Goal: Find specific page/section: Find specific page/section

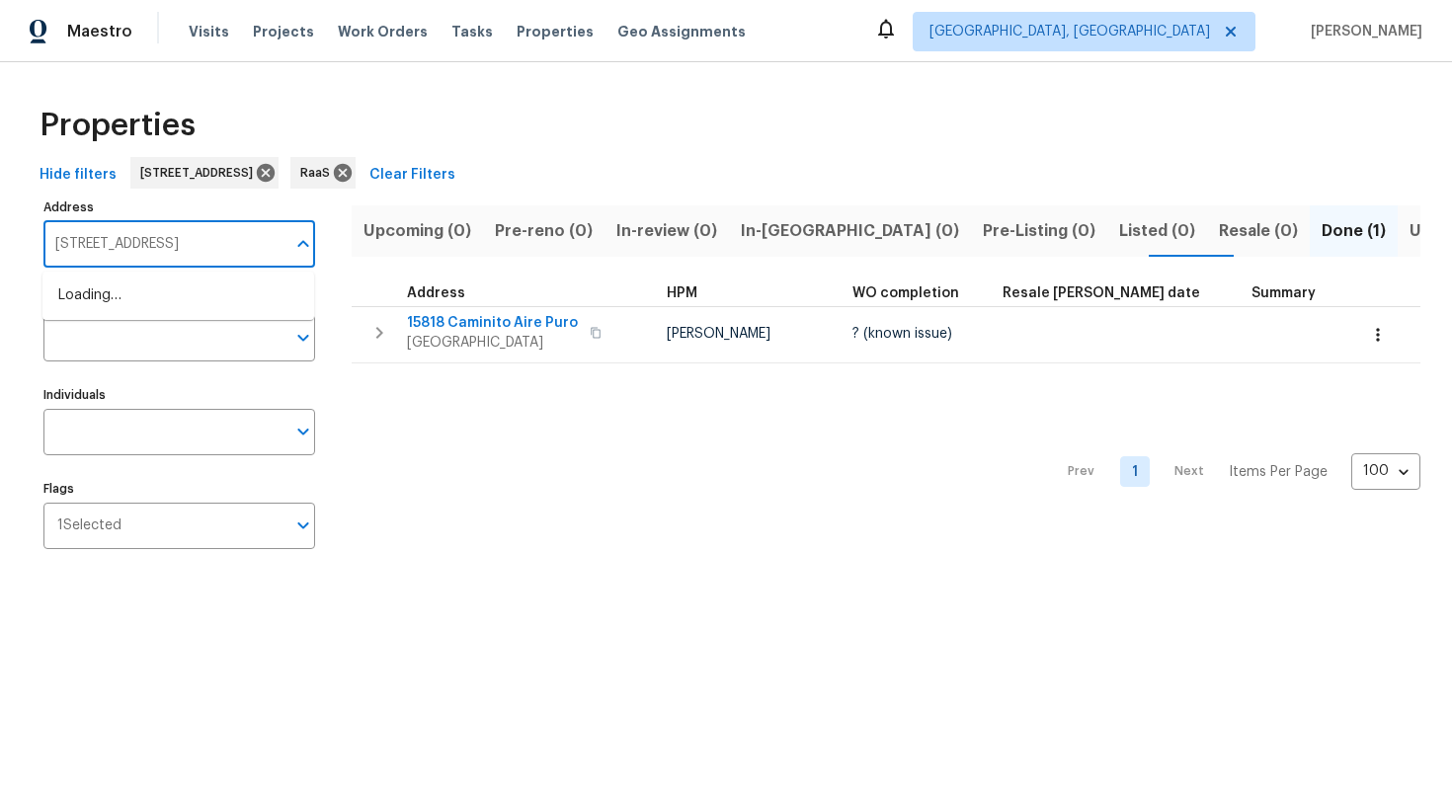
click at [129, 233] on input "[STREET_ADDRESS]" at bounding box center [164, 244] width 242 height 46
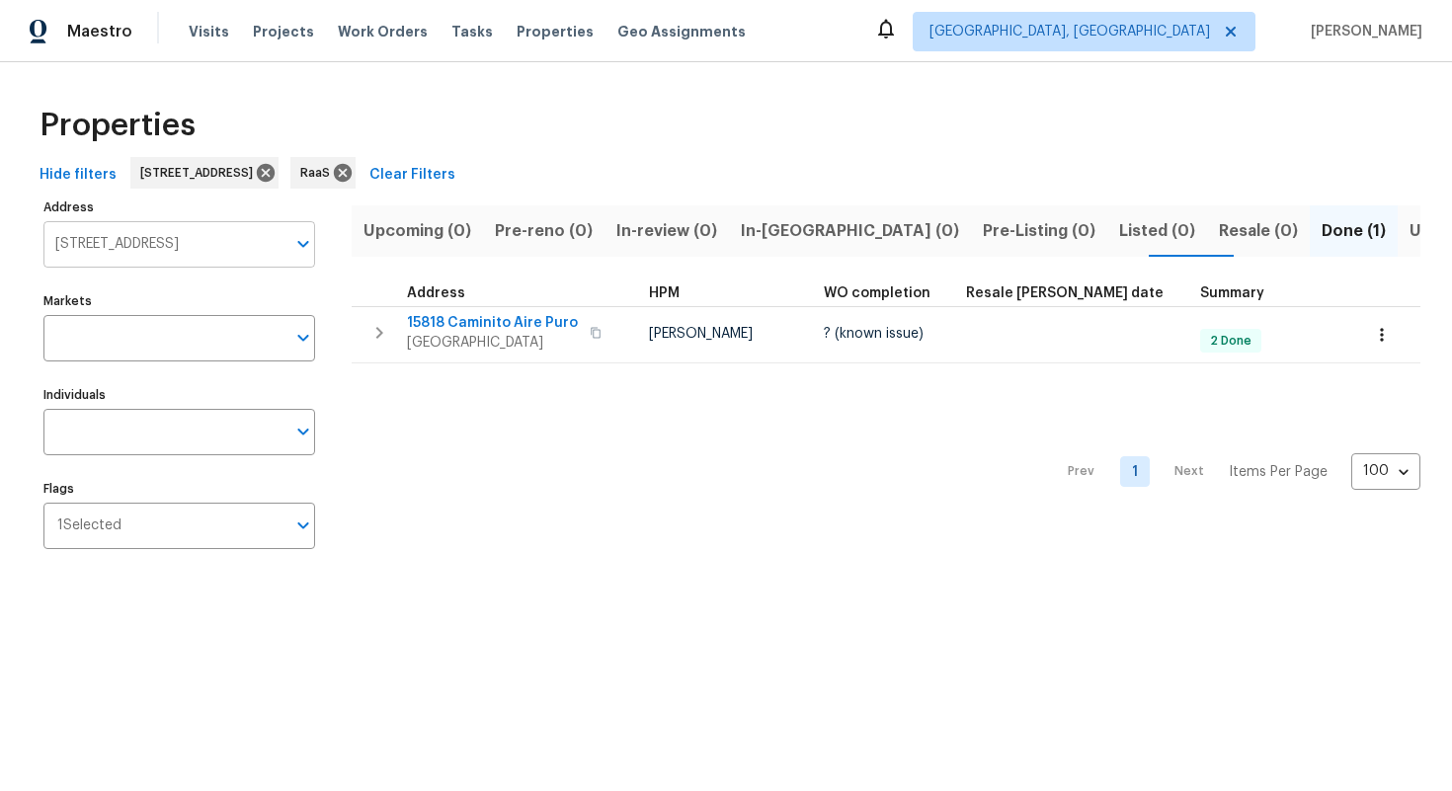
click at [132, 257] on input "[STREET_ADDRESS]" at bounding box center [164, 244] width 242 height 46
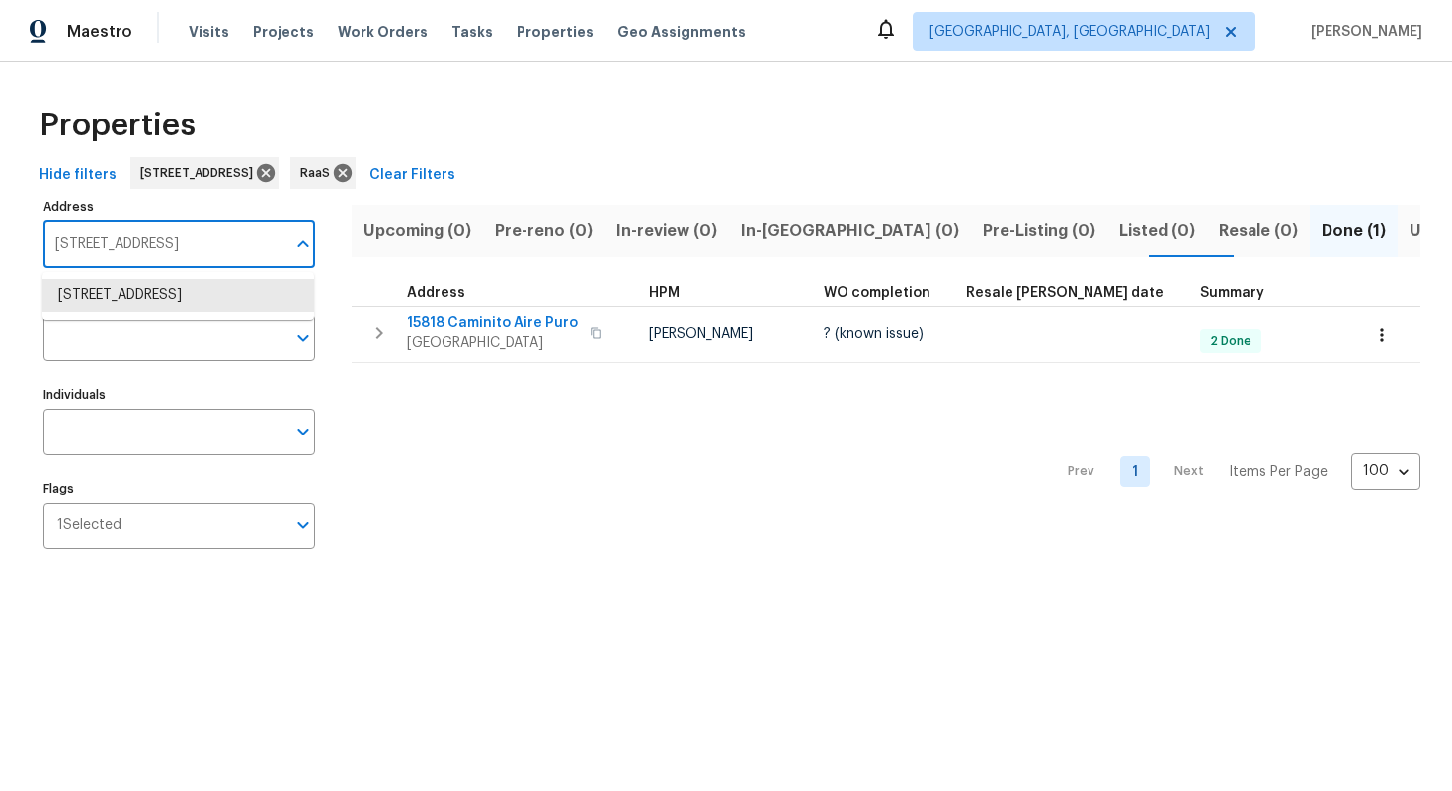
paste input "[STREET_ADDRESS]"
type input "[STREET_ADDRESS]"
click at [141, 291] on li "[STREET_ADDRESS]" at bounding box center [178, 295] width 272 height 33
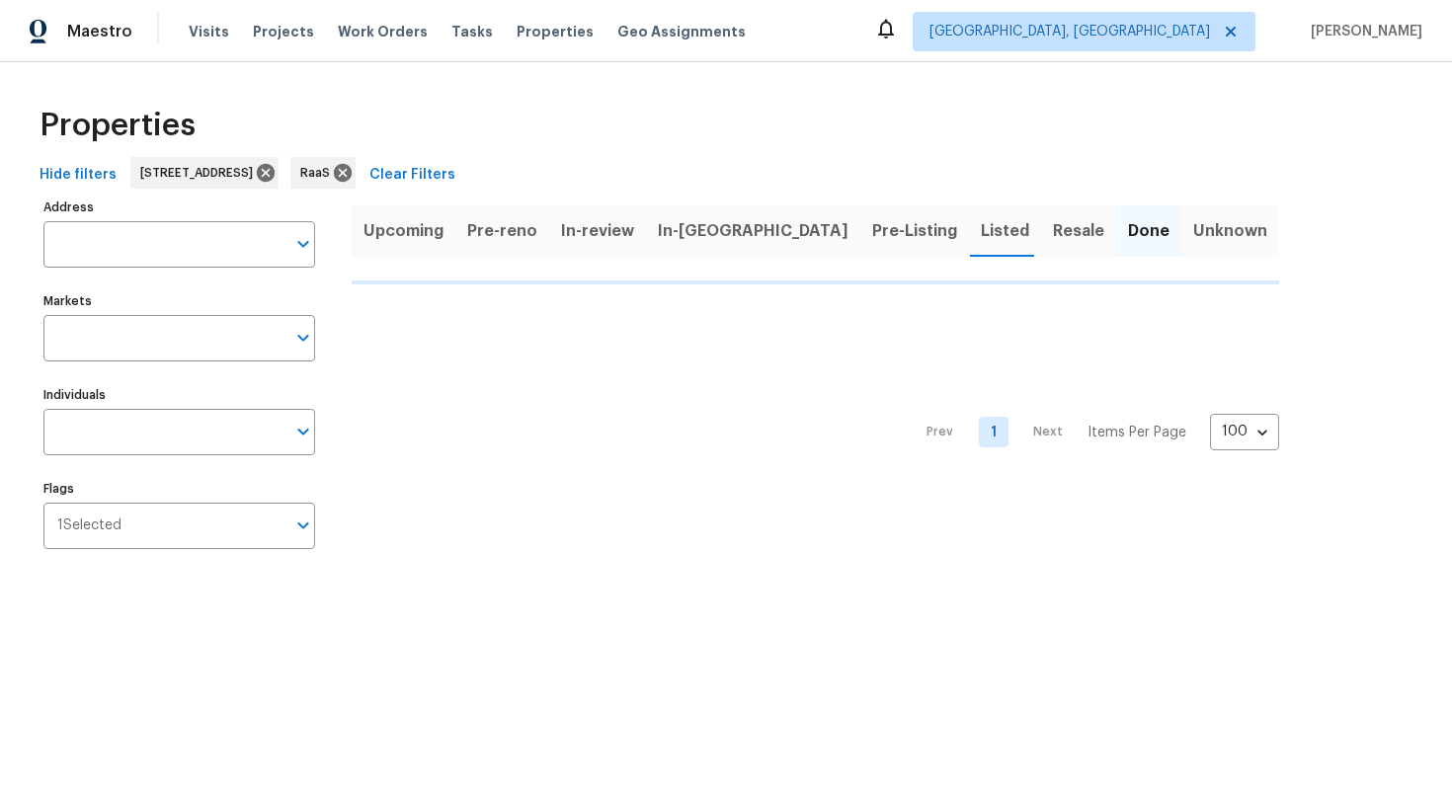
type input "[STREET_ADDRESS]"
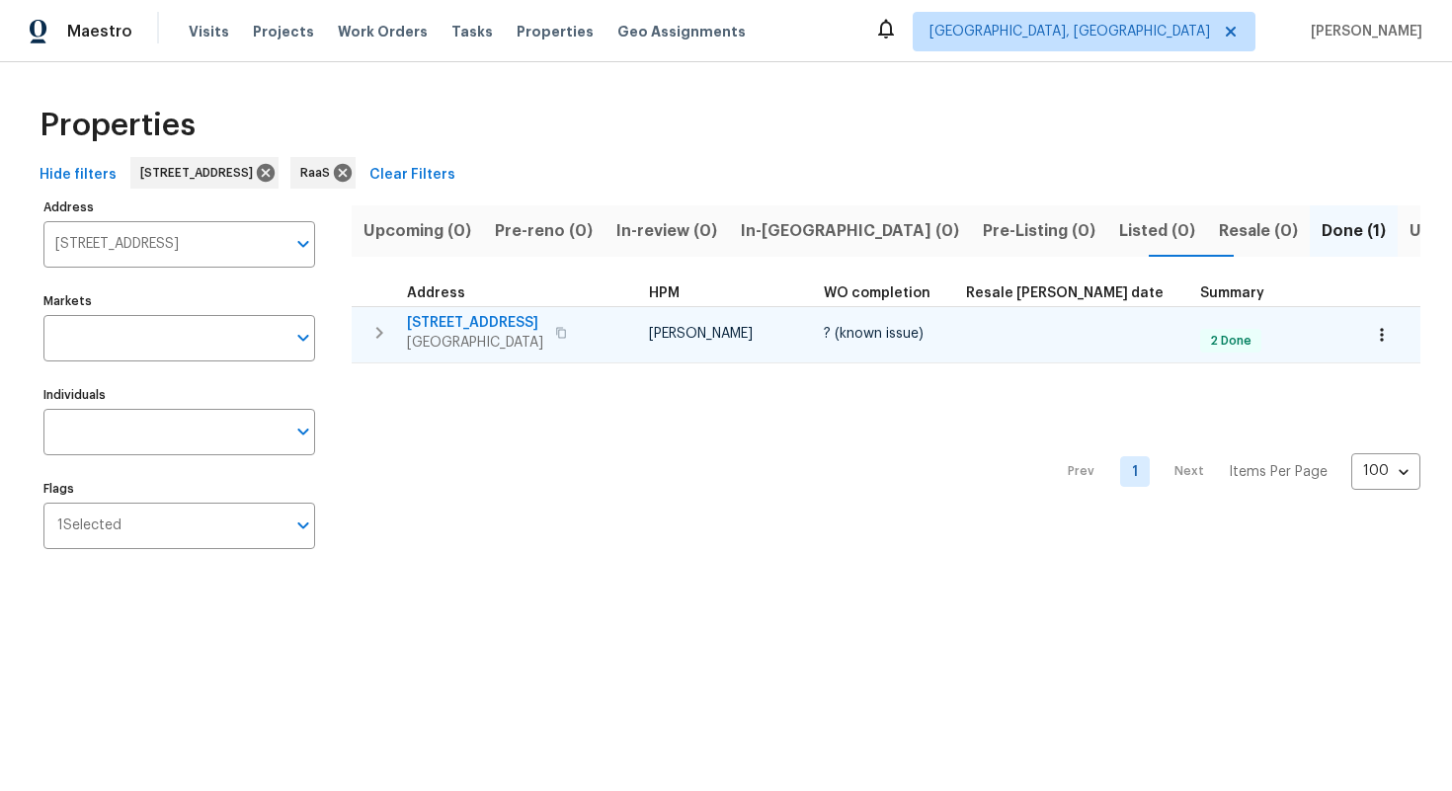
click at [503, 320] on span "[STREET_ADDRESS]" at bounding box center [475, 323] width 136 height 20
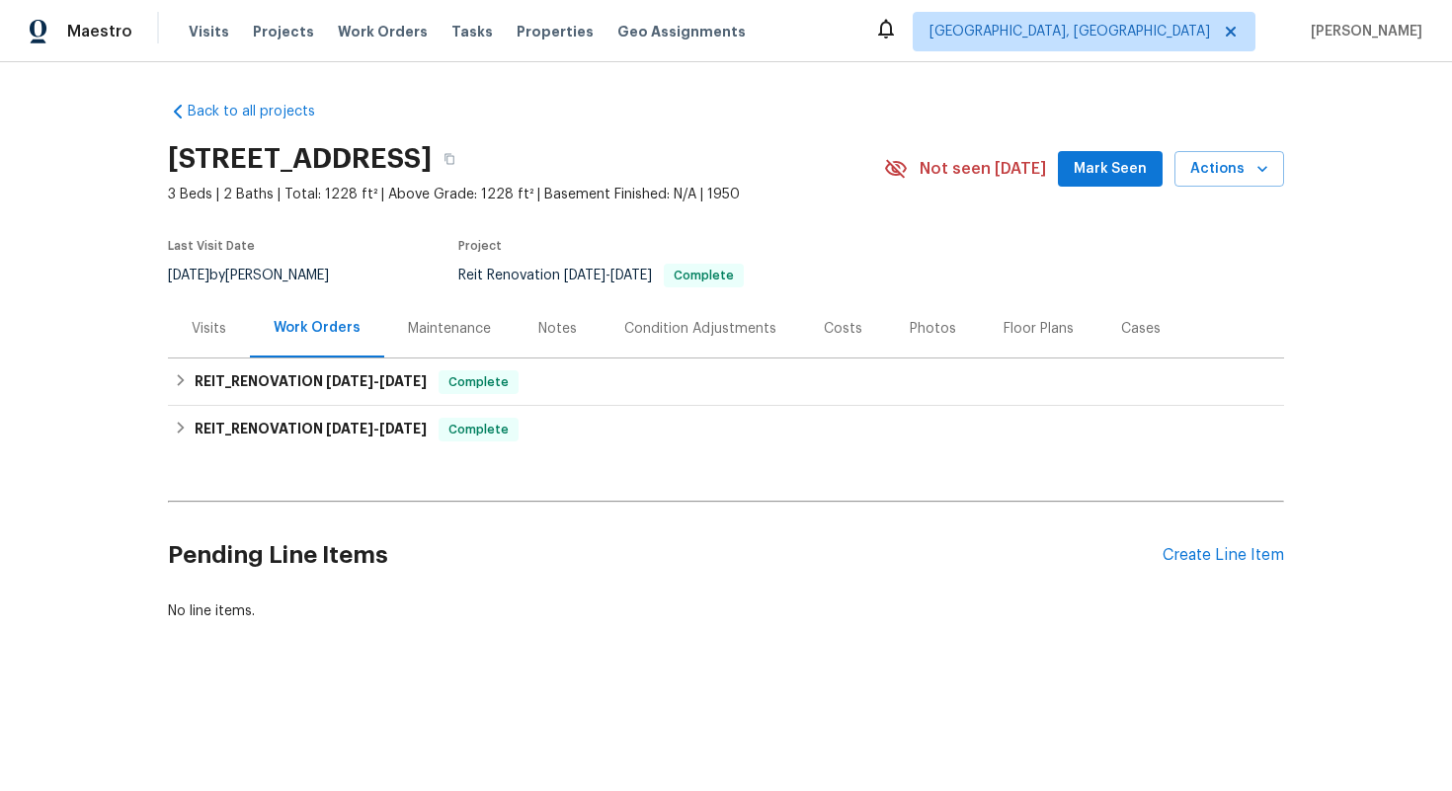
click at [856, 317] on div "Costs" at bounding box center [843, 328] width 86 height 58
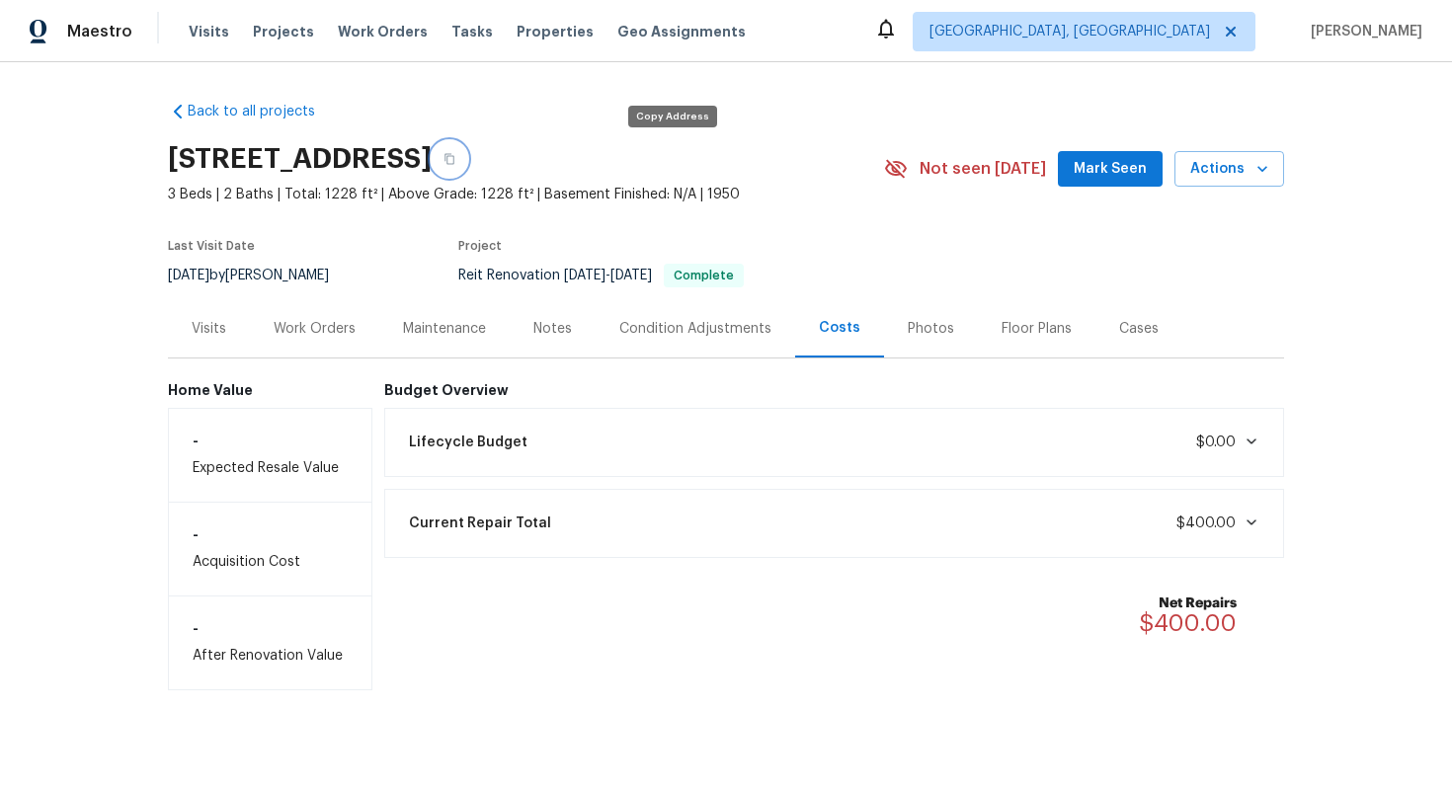
click at [455, 160] on icon "button" at bounding box center [449, 159] width 12 height 12
click at [318, 321] on div "Work Orders" at bounding box center [315, 329] width 82 height 20
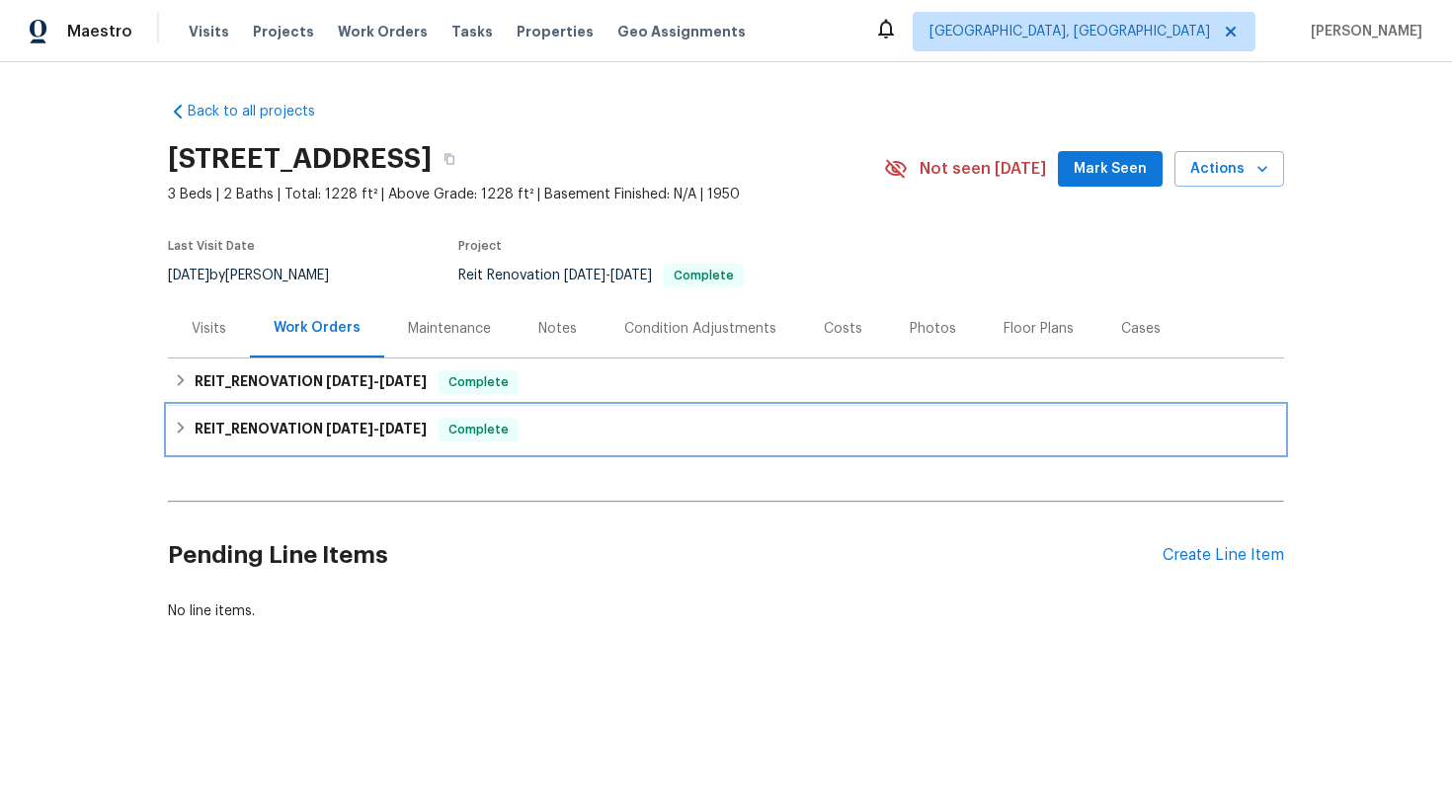
click at [477, 431] on span "Complete" at bounding box center [478, 430] width 76 height 20
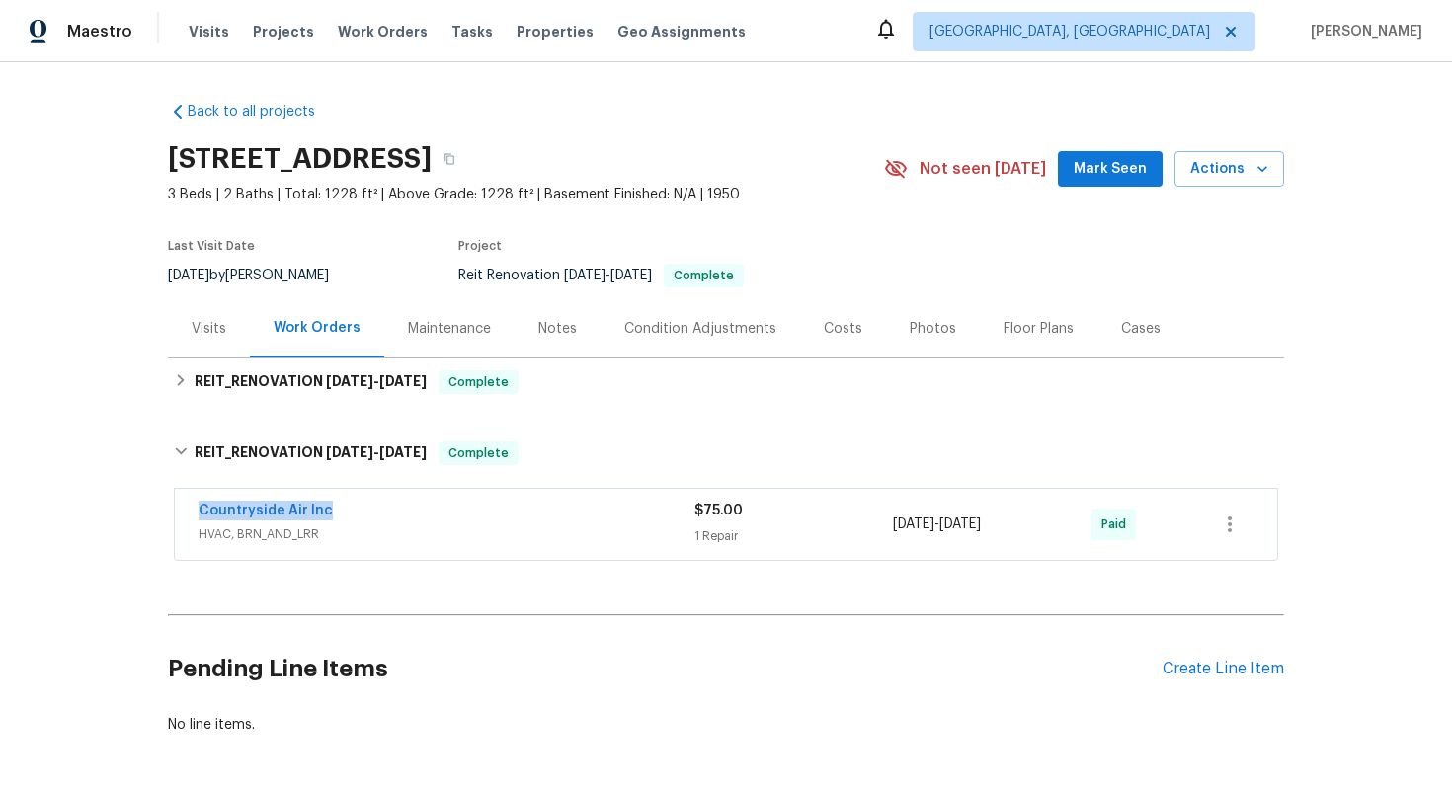
drag, startPoint x: 192, startPoint y: 510, endPoint x: 344, endPoint y: 510, distance: 152.1
click at [344, 510] on div "Countryside Air Inc HVAC, BRN_AND_LRR $75.00 1 Repair 8/11/2025 - 8/14/2025 Paid" at bounding box center [726, 524] width 1102 height 71
copy link "Countryside Air Inc"
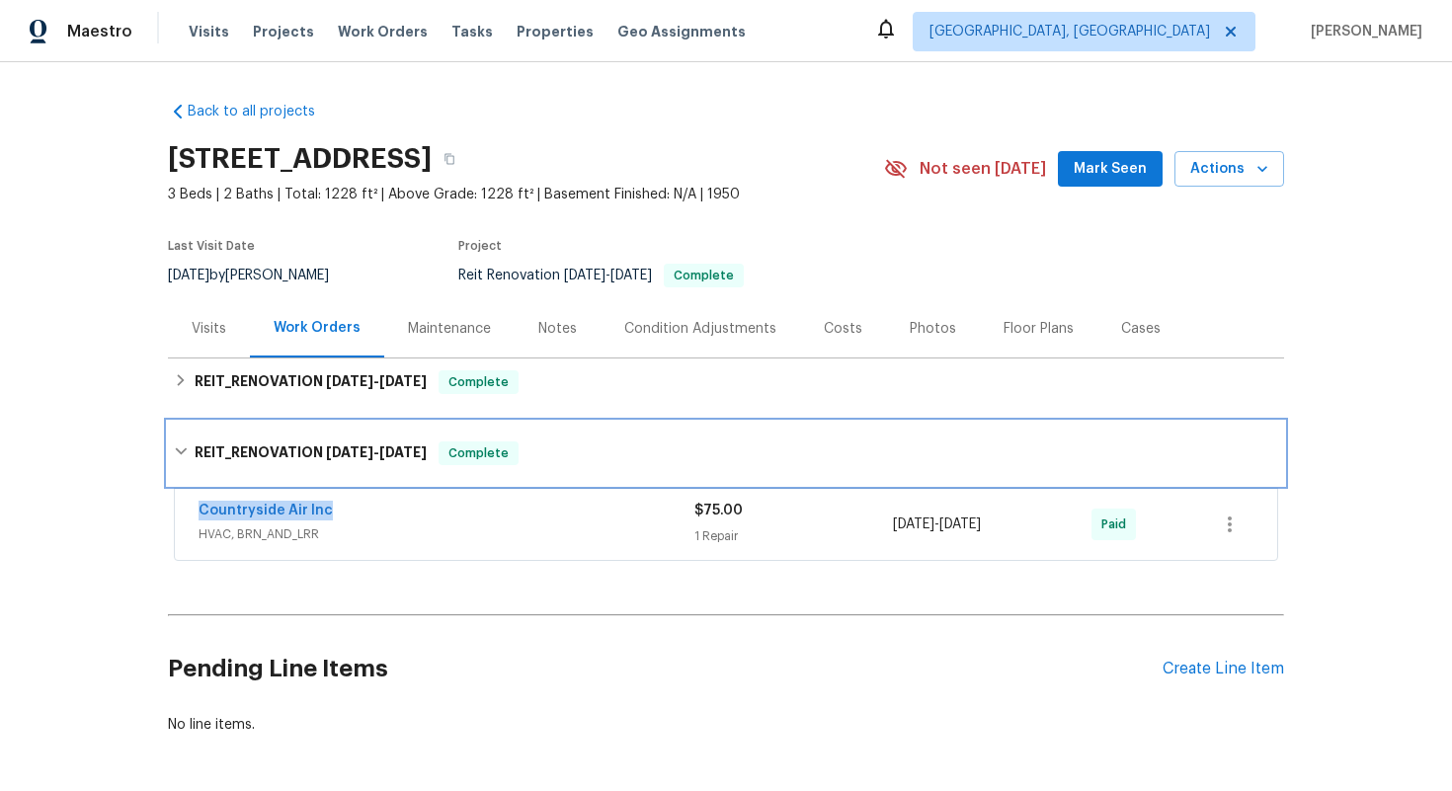
click at [435, 432] on div "REIT_RENOVATION 8/11/25 - 8/14/25 Complete" at bounding box center [726, 453] width 1116 height 63
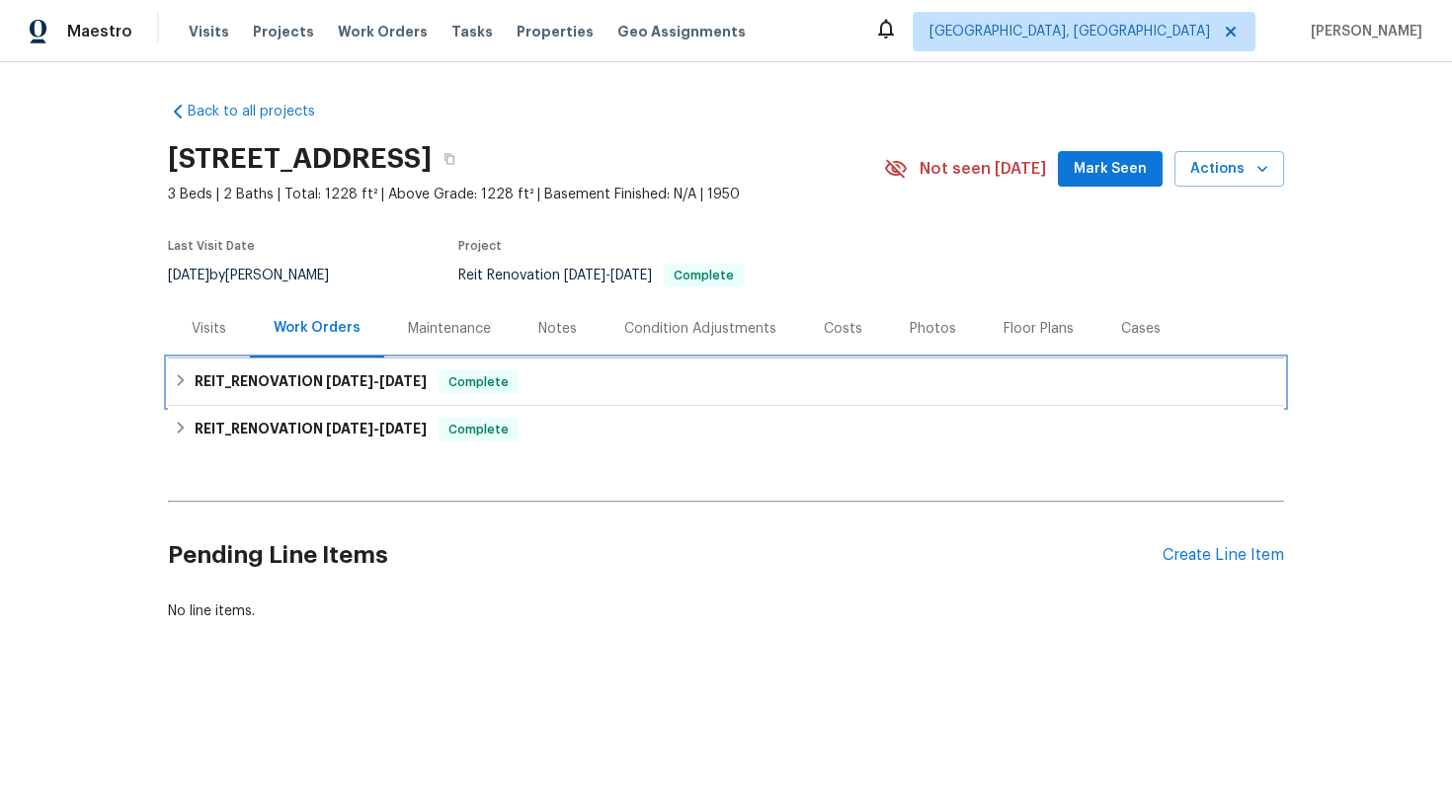
click at [441, 393] on div "REIT_RENOVATION 10/2/25 - 10/7/25 Complete" at bounding box center [726, 382] width 1104 height 24
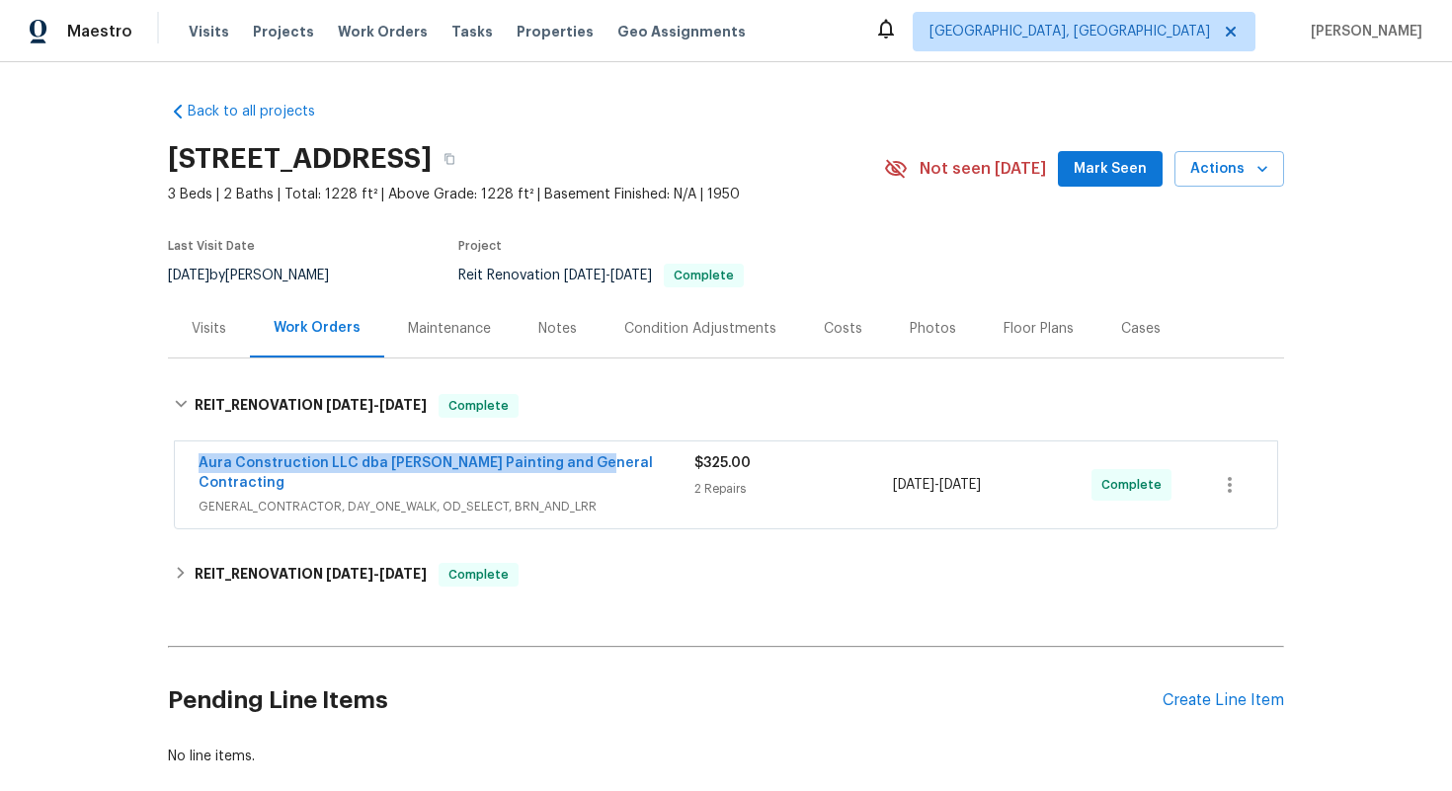
drag, startPoint x: 189, startPoint y: 459, endPoint x: 578, endPoint y: 472, distance: 389.3
click at [578, 472] on div "Aura Construction LLC dba Logan's Painting and General Contracting GENERAL_CONT…" at bounding box center [726, 484] width 1102 height 87
copy link "Aura Construction LLC dba Logan's Painting and General Contracting"
